Goal: Task Accomplishment & Management: Use online tool/utility

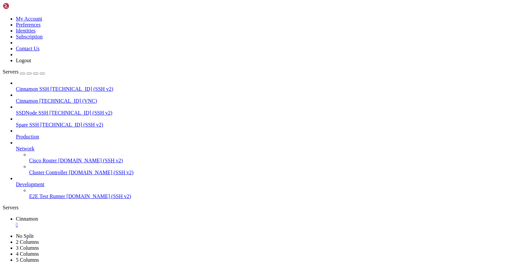
click at [120, 222] on div "" at bounding box center [261, 225] width 490 height 6
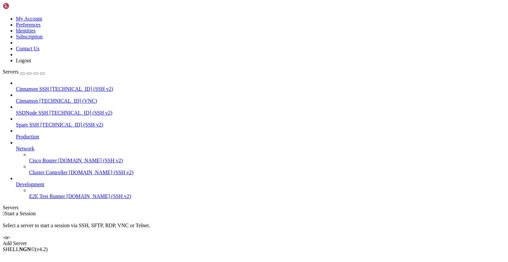
click at [41, 98] on span "[TECHNICAL_ID] (VNC)" at bounding box center [68, 101] width 58 height 6
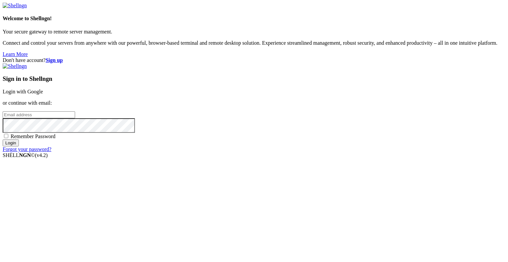
click at [75, 118] on input "email" at bounding box center [39, 114] width 72 height 7
click at [3, 117] on protonpass-control-8672 at bounding box center [3, 115] width 0 height 6
type input "[EMAIL_ADDRESS][DOMAIN_NAME]"
click at [19, 146] on input "Login" at bounding box center [11, 142] width 16 height 7
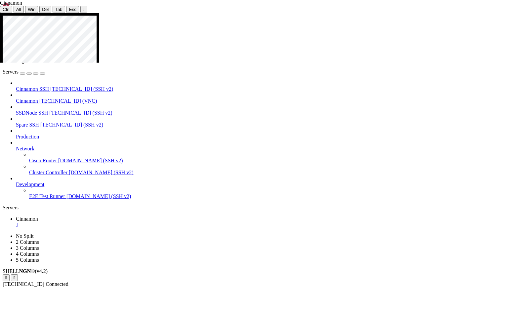
drag, startPoint x: 279, startPoint y: 71, endPoint x: 331, endPoint y: 162, distance: 105.4
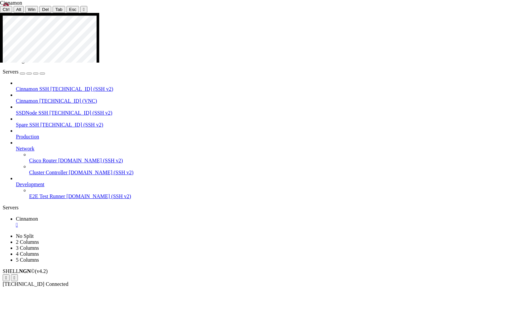
drag, startPoint x: 384, startPoint y: 19, endPoint x: 305, endPoint y: 26, distance: 79.1
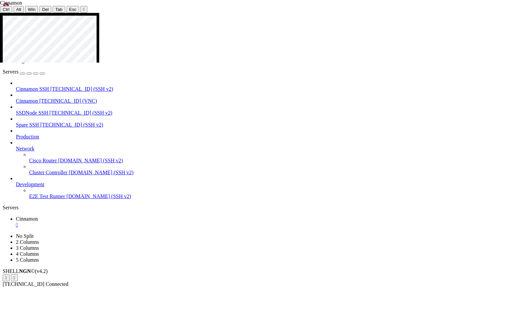
drag, startPoint x: 201, startPoint y: 213, endPoint x: 271, endPoint y: 229, distance: 71.6
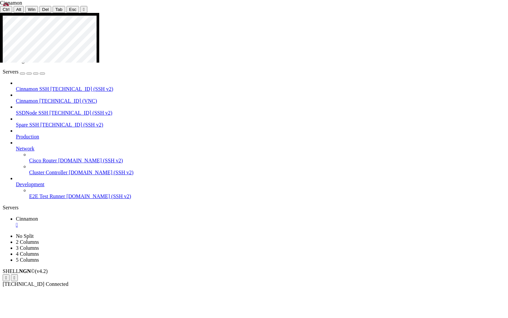
drag, startPoint x: 237, startPoint y: 253, endPoint x: 236, endPoint y: 227, distance: 25.5
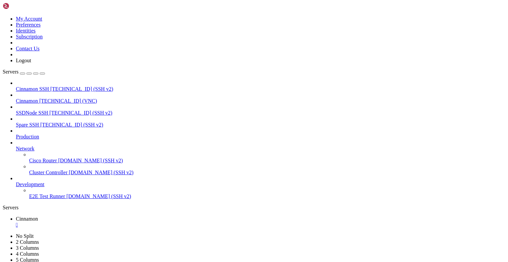
click at [119, 222] on div "" at bounding box center [261, 225] width 490 height 6
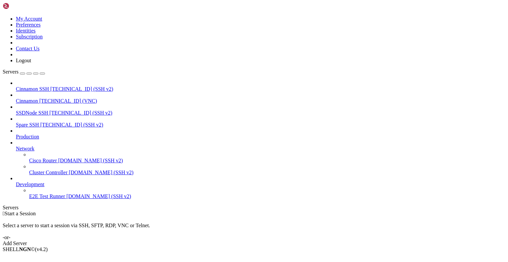
click at [3, 16] on icon at bounding box center [3, 16] width 0 height 0
click at [31, 63] on link "Logout" at bounding box center [23, 61] width 15 height 6
